Goal: Task Accomplishment & Management: Manage account settings

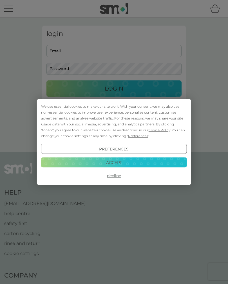
click at [135, 159] on button "Accept" at bounding box center [114, 162] width 146 height 10
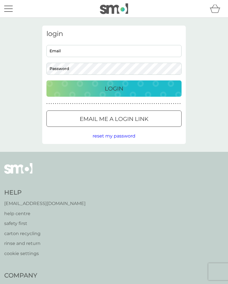
click at [73, 49] on input "Email" at bounding box center [113, 51] width 135 height 12
type input "[EMAIL_ADDRESS][DOMAIN_NAME]"
click at [69, 46] on input "Email" at bounding box center [113, 51] width 135 height 12
type input "janecowie054@gmail.com"
click at [124, 119] on div at bounding box center [114, 119] width 20 height 6
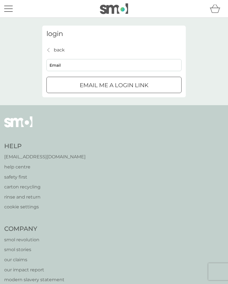
click at [63, 64] on input "Email" at bounding box center [113, 65] width 135 height 12
type input "janecowie054@gmail.com"
click at [128, 87] on p "Email me a login link" at bounding box center [114, 85] width 69 height 9
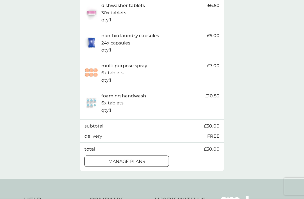
scroll to position [129, 0]
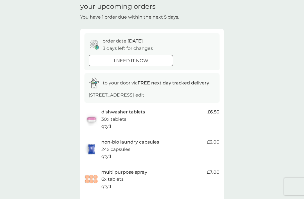
click at [251, 77] on div "your upcoming orders You have 1 order due within the next 5 days. order date 12…" at bounding box center [152, 140] width 304 height 291
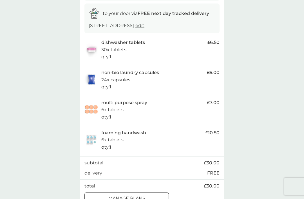
scroll to position [93, 0]
click at [137, 197] on div at bounding box center [127, 198] width 20 height 6
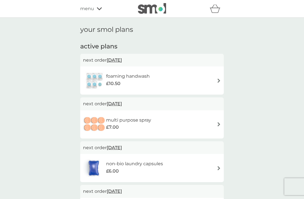
click at [96, 10] on div "menu" at bounding box center [104, 8] width 48 height 7
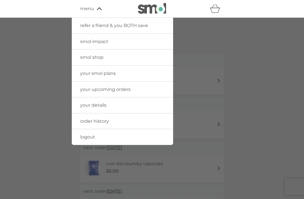
click at [148, 107] on link "your details" at bounding box center [122, 105] width 101 height 16
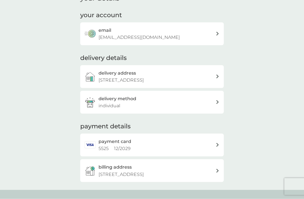
scroll to position [32, 0]
click at [215, 144] on div "payment card 5525 12 / 2029" at bounding box center [157, 145] width 117 height 14
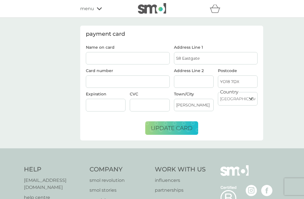
click at [281, 55] on div "payment card Name on card Card number Expiration CVC Address Line 1 58 Eastgate…" at bounding box center [152, 83] width 304 height 131
click at [100, 10] on icon at bounding box center [99, 8] width 5 height 3
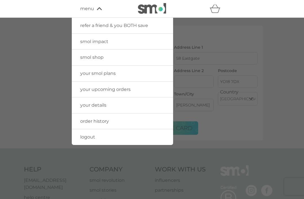
click at [140, 88] on link "your upcoming orders" at bounding box center [122, 90] width 101 height 16
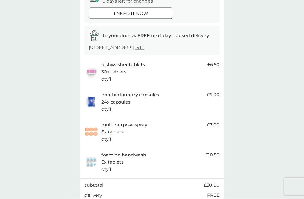
scroll to position [71, 0]
click at [121, 124] on p "multi purpose spray" at bounding box center [124, 124] width 46 height 7
click at [217, 123] on span "£7.00" at bounding box center [213, 124] width 13 height 7
click at [219, 121] on span "£7.00" at bounding box center [213, 124] width 13 height 7
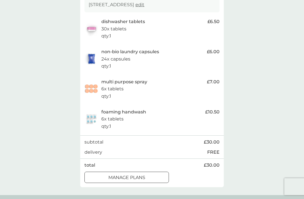
scroll to position [117, 0]
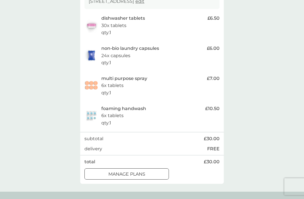
click at [137, 172] on div at bounding box center [127, 174] width 20 height 6
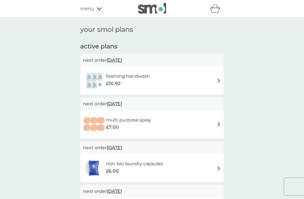
click at [218, 81] on img at bounding box center [219, 81] width 4 height 4
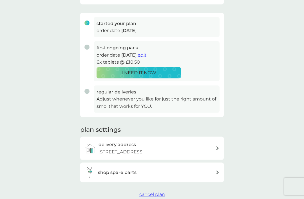
scroll to position [78, 0]
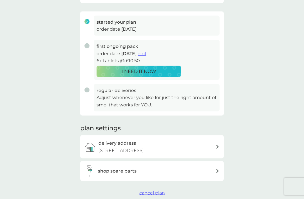
click at [153, 184] on div "your smol plans As your first main pack approaches, we’ve got everything set to…" at bounding box center [152, 72] width 144 height 249
click at [149, 189] on button "cancel plan" at bounding box center [152, 192] width 26 height 7
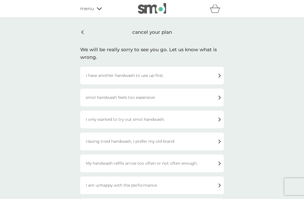
click at [216, 76] on div "I have another handwash to use up first." at bounding box center [152, 76] width 144 height 18
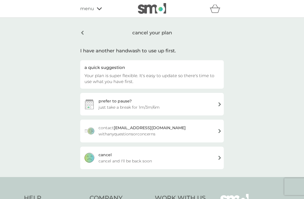
click at [217, 108] on div "prefer to pause? just take a break for 1m/3m/6m" at bounding box center [152, 104] width 144 height 23
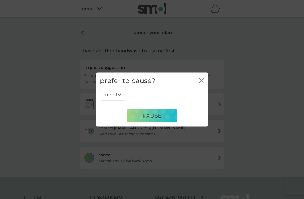
click at [120, 100] on select "1 month 3 months 6 months" at bounding box center [113, 95] width 26 height 12
select select "3"
click at [201, 82] on icon "close" at bounding box center [200, 80] width 2 height 5
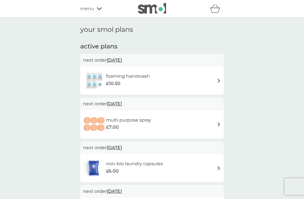
click at [217, 122] on img at bounding box center [219, 124] width 4 height 4
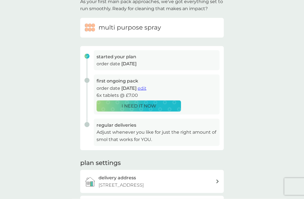
scroll to position [38, 0]
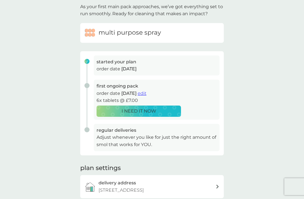
click at [125, 136] on p "Adjust whenever you like for just the right amount of smol that works for YOU." at bounding box center [157, 141] width 120 height 14
click at [133, 29] on h6 "multi purpose spray" at bounding box center [130, 32] width 62 height 9
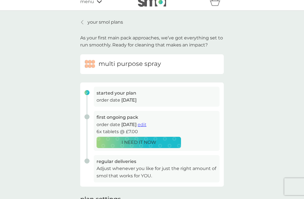
scroll to position [8, 0]
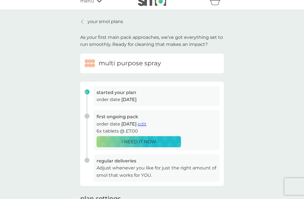
click at [136, 165] on p "Adjust whenever you like for just the right amount of smol that works for YOU." at bounding box center [157, 171] width 120 height 14
click at [121, 158] on h3 "regular deliveries" at bounding box center [157, 160] width 120 height 7
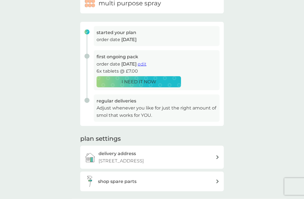
scroll to position [68, 0]
click at [94, 140] on h2 "plan settings" at bounding box center [100, 138] width 41 height 9
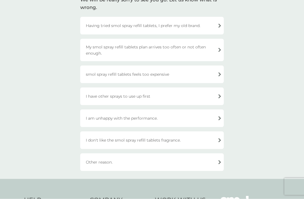
scroll to position [50, 0]
click at [220, 164] on div "Other reason." at bounding box center [152, 162] width 144 height 18
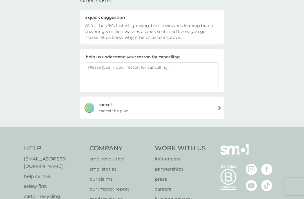
click at [220, 106] on div "cancel cancel the plan" at bounding box center [152, 108] width 144 height 23
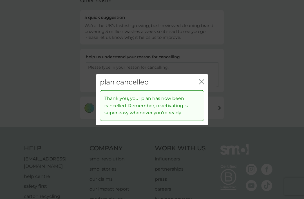
click at [202, 84] on icon "close" at bounding box center [203, 81] width 2 height 5
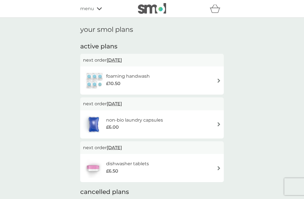
click at [215, 124] on div "non-bio laundry capsules £6.00" at bounding box center [152, 125] width 138 height 20
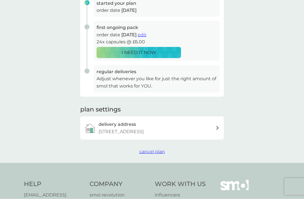
scroll to position [97, 0]
click at [215, 126] on div "delivery address 58 Eastgate, Pickering, YO18 7DX" at bounding box center [157, 127] width 117 height 14
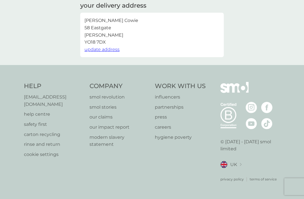
scroll to position [7, 0]
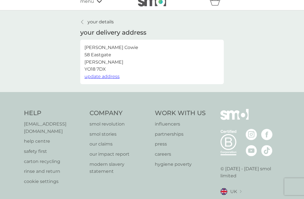
click at [253, 43] on div "your details your delivery address Jane Cowie 58 Eastgate Pickering YO18 7DX up…" at bounding box center [152, 51] width 304 height 82
click at [87, 19] on link "your details" at bounding box center [96, 21] width 33 height 7
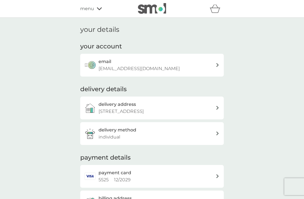
click at [98, 10] on icon at bounding box center [99, 8] width 5 height 3
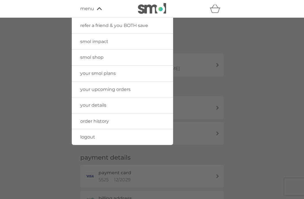
click at [131, 90] on link "your upcoming orders" at bounding box center [122, 90] width 101 height 16
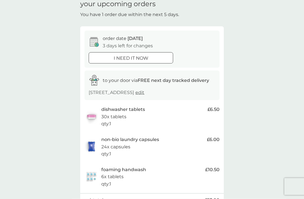
scroll to position [31, 0]
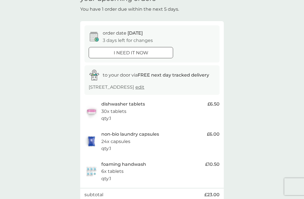
click at [114, 108] on p "30x tablets" at bounding box center [113, 111] width 25 height 7
click at [213, 103] on span "£6.50" at bounding box center [213, 103] width 12 height 7
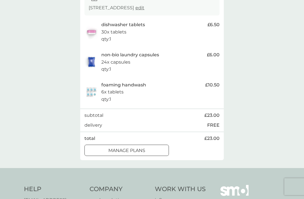
scroll to position [110, 0]
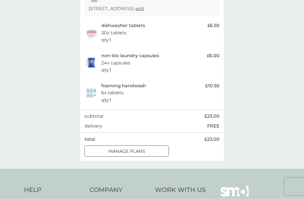
click at [136, 150] on div at bounding box center [127, 152] width 20 height 6
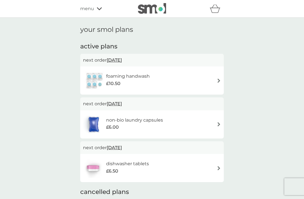
click at [217, 168] on img at bounding box center [219, 168] width 4 height 4
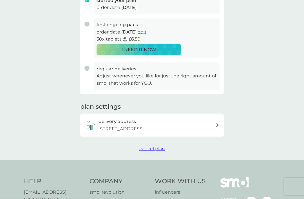
scroll to position [100, 0]
click at [152, 147] on span "cancel plan" at bounding box center [152, 148] width 26 height 5
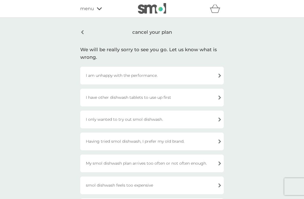
click at [219, 97] on div "I have other dishwash tablets to use up first" at bounding box center [152, 98] width 144 height 18
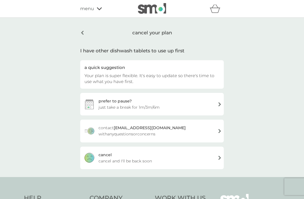
click at [216, 104] on div "prefer to pause? just take a break for 1m/3m/6m" at bounding box center [152, 104] width 144 height 23
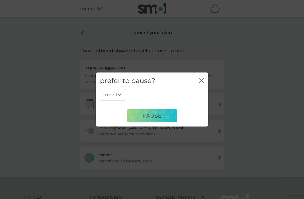
click at [200, 84] on button "close" at bounding box center [201, 81] width 5 height 6
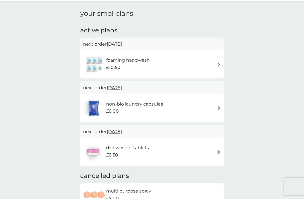
scroll to position [16, 0]
click at [217, 108] on img at bounding box center [219, 108] width 4 height 4
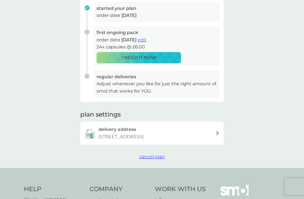
scroll to position [91, 0]
click at [156, 154] on span "cancel plan" at bounding box center [152, 156] width 26 height 5
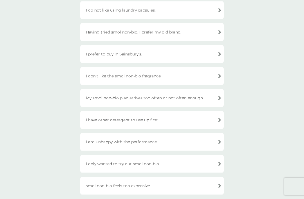
scroll to position [66, 0]
click at [214, 118] on div "I have other detergent to use up first." at bounding box center [152, 120] width 144 height 18
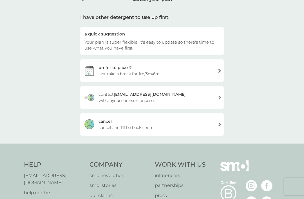
scroll to position [33, 0]
click at [216, 70] on div "prefer to pause? just take a break for 1m/3m/6m" at bounding box center [152, 71] width 144 height 23
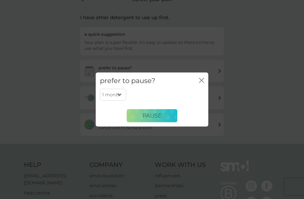
click at [120, 101] on select "1 month 3 months 6 months" at bounding box center [113, 95] width 26 height 12
select select "3"
click at [158, 122] on button "PAUSE" at bounding box center [152, 116] width 51 height 14
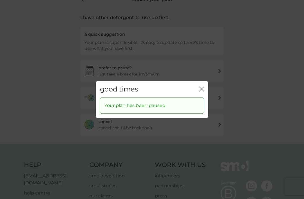
click at [198, 98] on div "good times close" at bounding box center [152, 89] width 113 height 17
click at [200, 91] on icon "close" at bounding box center [200, 89] width 2 height 5
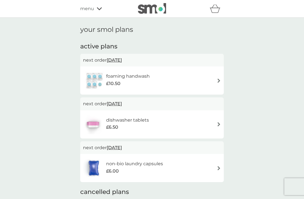
click at [217, 79] on img at bounding box center [219, 81] width 4 height 4
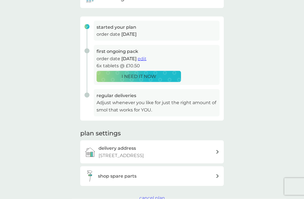
scroll to position [73, 0]
click at [153, 195] on span "cancel plan" at bounding box center [152, 197] width 26 height 5
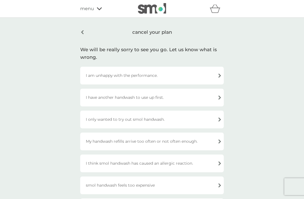
click at [214, 96] on div "I have another handwash to use up first." at bounding box center [152, 98] width 144 height 18
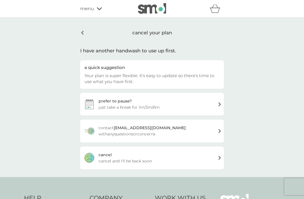
click at [218, 103] on div "prefer to pause? just take a break for 1m/3m/6m" at bounding box center [152, 104] width 144 height 23
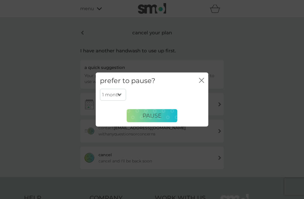
click at [115, 101] on select "1 month 3 months 6 months" at bounding box center [113, 95] width 26 height 12
select select "3"
click at [165, 122] on button "PAUSE" at bounding box center [152, 116] width 51 height 14
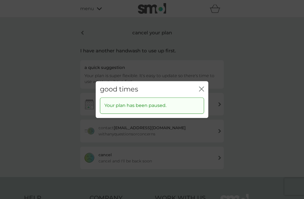
click at [201, 91] on icon "close" at bounding box center [201, 88] width 5 height 5
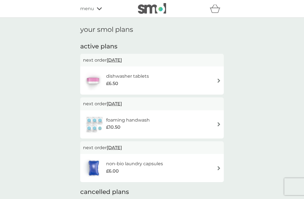
click at [213, 79] on div "dishwasher tablets £6.50" at bounding box center [152, 81] width 138 height 20
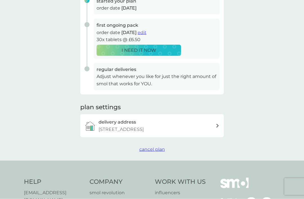
scroll to position [103, 0]
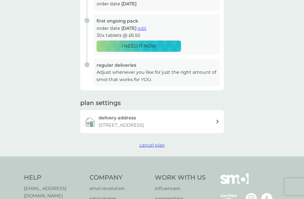
click at [154, 144] on span "cancel plan" at bounding box center [152, 144] width 26 height 5
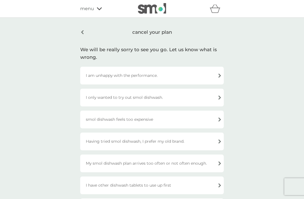
click at [215, 183] on div "I have other dishwash tablets to use up first" at bounding box center [152, 186] width 144 height 18
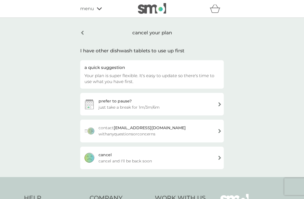
click at [217, 104] on div "prefer to pause? just take a break for 1m/3m/6m" at bounding box center [152, 104] width 144 height 23
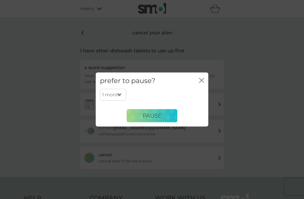
click at [119, 101] on select "1 month 3 months 6 months" at bounding box center [113, 95] width 26 height 12
select select "3"
click at [160, 119] on span "PAUSE" at bounding box center [151, 115] width 19 height 7
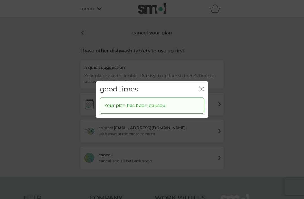
click at [169, 114] on div "Your plan has been paused." at bounding box center [152, 106] width 104 height 16
click at [202, 91] on icon "close" at bounding box center [201, 88] width 5 height 5
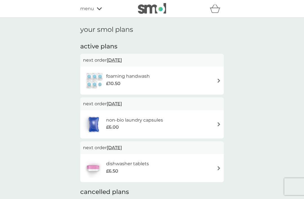
click at [99, 9] on icon at bounding box center [99, 8] width 5 height 3
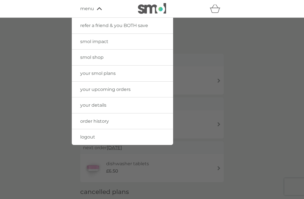
click at [89, 137] on span "logout" at bounding box center [87, 136] width 15 height 5
